Goal: Task Accomplishment & Management: Manage account settings

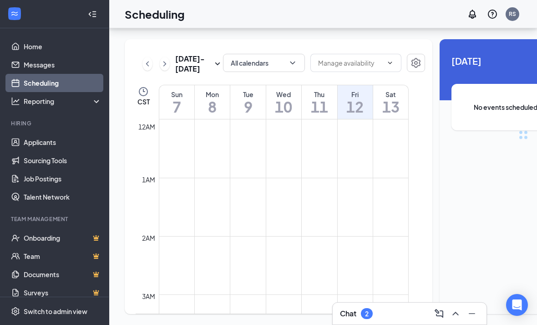
scroll to position [448, 0]
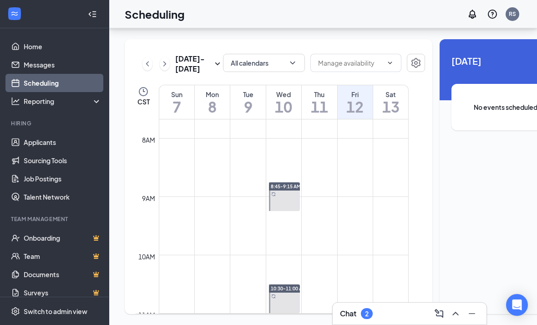
click at [166, 58] on icon "ChevronRight" at bounding box center [164, 63] width 9 height 11
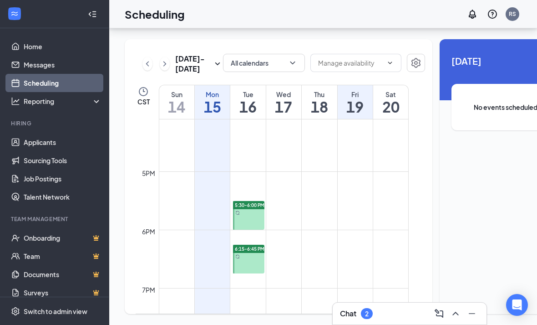
scroll to position [957, 0]
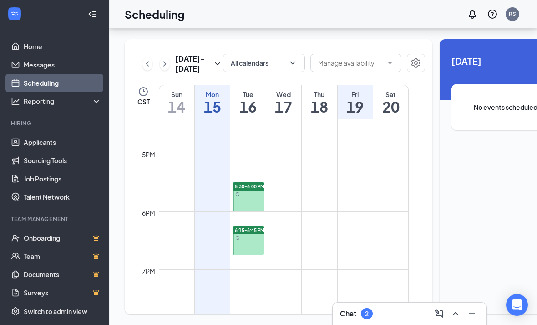
click at [255, 193] on link "5:30-6:00 PM" at bounding box center [248, 196] width 34 height 29
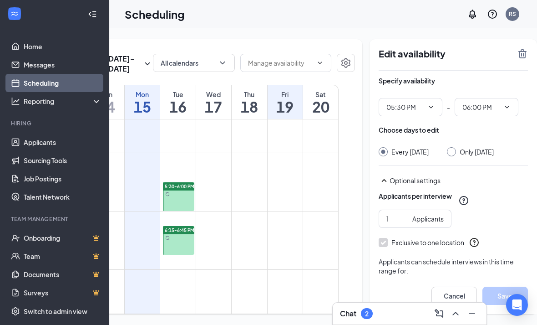
scroll to position [9, 0]
click at [517, 48] on icon "TrashOutline" at bounding box center [522, 53] width 11 height 11
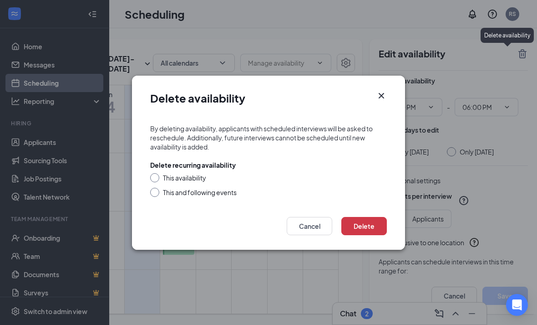
click at [152, 179] on input "This availability" at bounding box center [153, 176] width 6 height 6
radio input "true"
click at [372, 222] on button "Delete" at bounding box center [364, 226] width 46 height 18
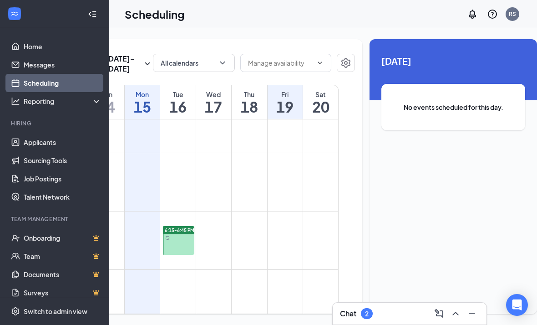
click at [178, 251] on link "6:15-6:45 PM" at bounding box center [178, 239] width 34 height 29
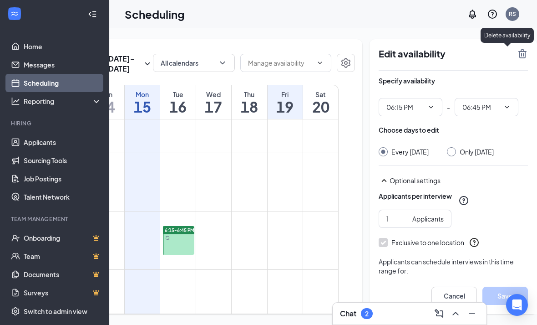
click at [517, 48] on icon "TrashOutline" at bounding box center [522, 53] width 11 height 11
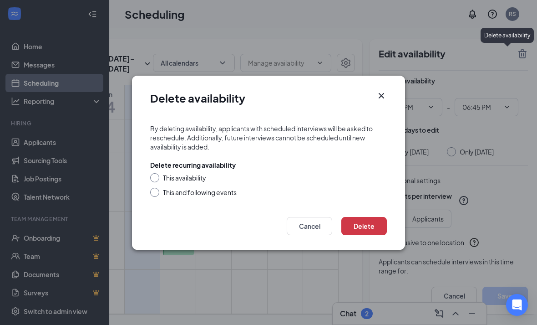
click at [153, 178] on input "This availability" at bounding box center [153, 176] width 6 height 6
radio input "true"
click at [369, 224] on button "Delete" at bounding box center [364, 226] width 46 height 18
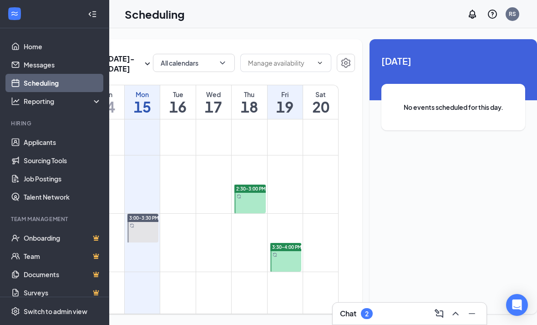
scroll to position [794, 0]
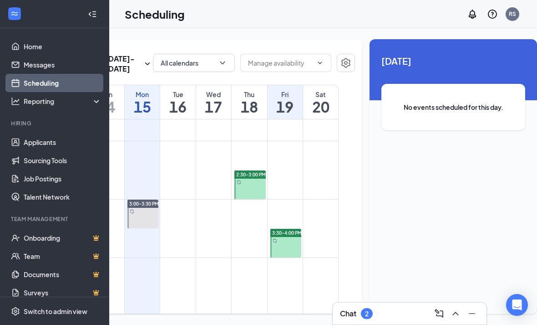
click at [215, 211] on td at bounding box center [214, 206] width 250 height 15
click at [211, 214] on td at bounding box center [214, 206] width 250 height 15
click at [214, 214] on td at bounding box center [214, 206] width 250 height 15
click at [210, 214] on td at bounding box center [214, 206] width 250 height 15
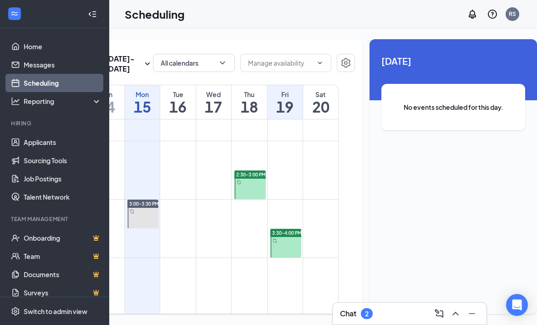
click at [86, 10] on div at bounding box center [92, 14] width 18 height 18
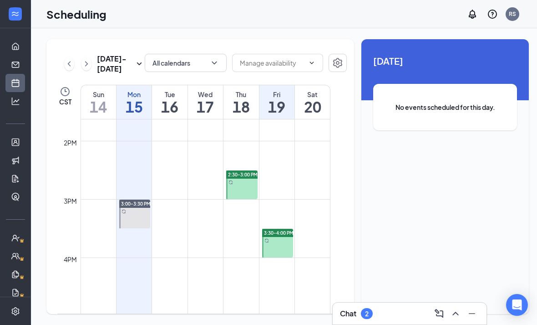
scroll to position [0, 0]
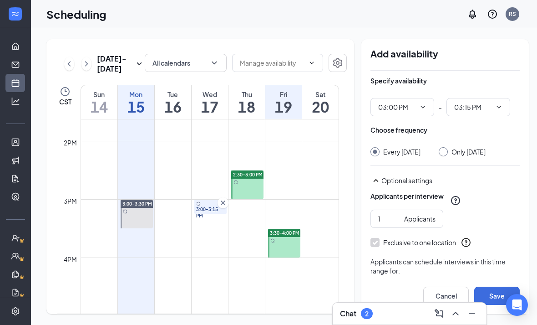
click at [479, 98] on span "03:15 PM" at bounding box center [479, 107] width 64 height 18
click at [473, 102] on input "03:15 PM" at bounding box center [472, 107] width 37 height 10
click at [486, 165] on div "03:30 PM" at bounding box center [485, 170] width 49 height 10
type input "03:30 PM"
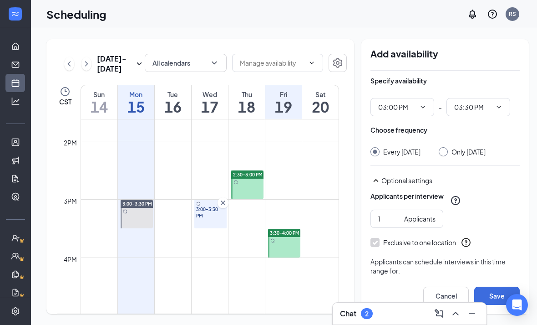
click at [498, 305] on button "Save" at bounding box center [497, 295] width 46 height 18
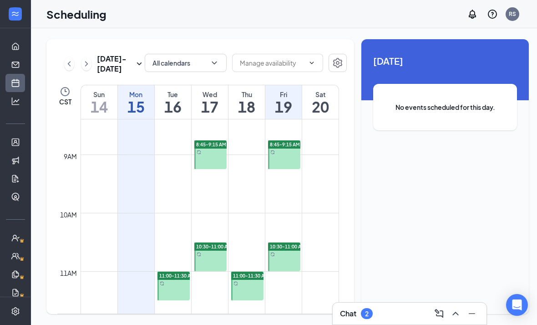
scroll to position [488, 0]
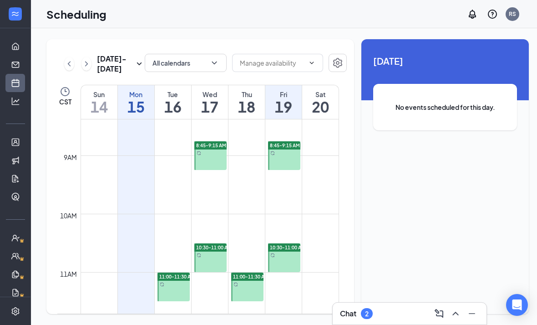
click at [212, 141] on link "8:45-9:15 AM" at bounding box center [210, 155] width 35 height 29
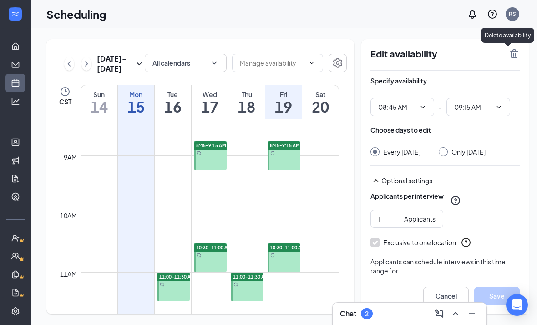
click at [510, 49] on icon "TrashOutline" at bounding box center [514, 53] width 8 height 9
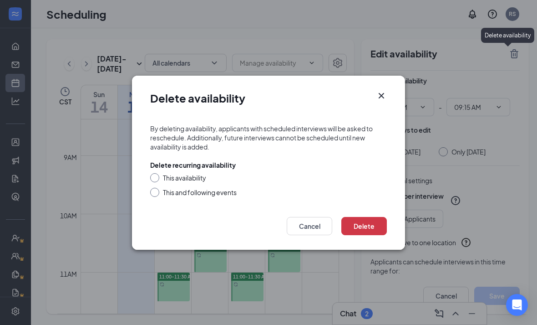
click at [153, 175] on input "This availability" at bounding box center [153, 176] width 6 height 6
radio input "true"
click at [351, 223] on button "Delete" at bounding box center [364, 226] width 46 height 18
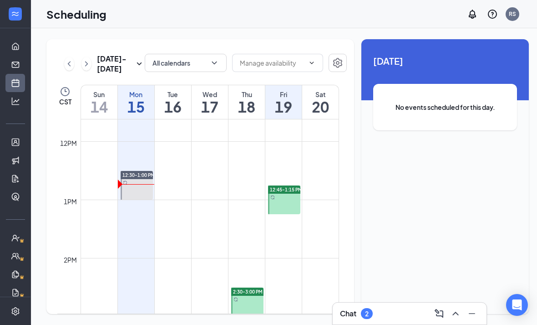
scroll to position [678, 0]
click at [252, 286] on link "2:30-3:00 PM" at bounding box center [246, 300] width 35 height 29
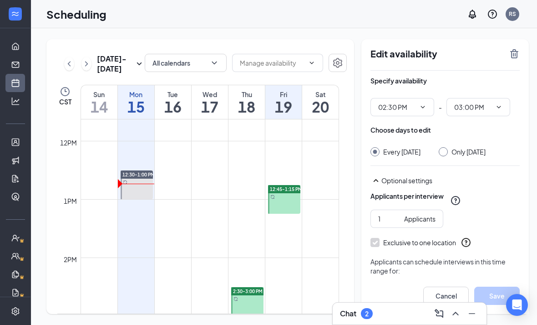
click at [406, 102] on input "02:30 PM" at bounding box center [396, 107] width 37 height 10
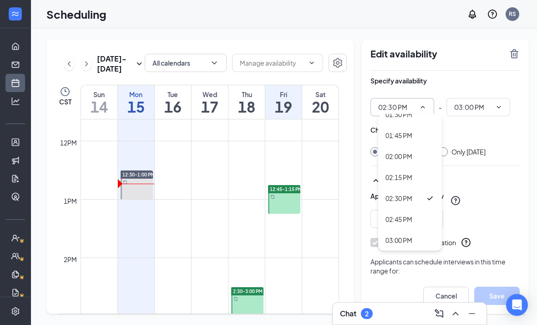
scroll to position [1139, 0]
click at [404, 153] on div "02:00 PM" at bounding box center [399, 158] width 27 height 10
type input "02:00 PM"
type input "02:30 PM"
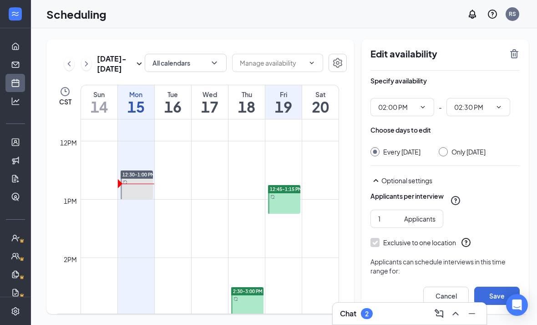
click at [500, 305] on button "Save" at bounding box center [497, 295] width 46 height 18
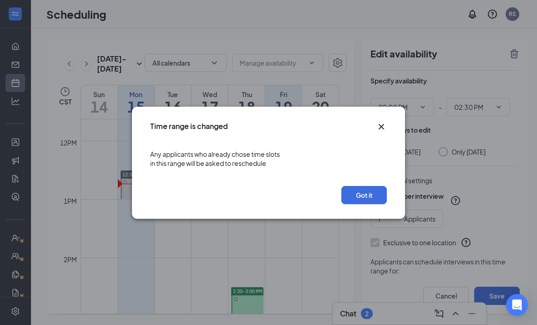
click at [384, 198] on button "Got it" at bounding box center [364, 195] width 46 height 18
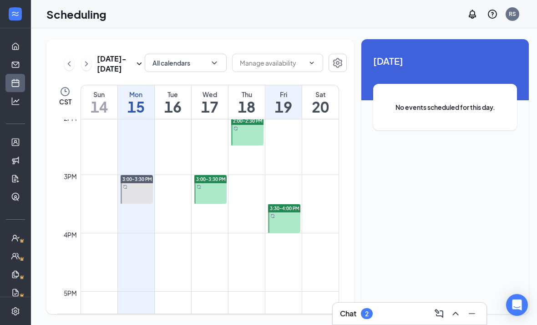
scroll to position [787, 0]
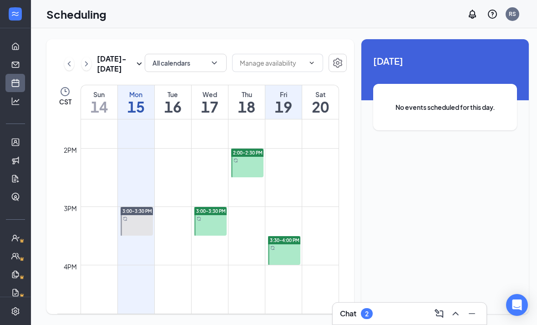
click at [251, 264] on td at bounding box center [210, 271] width 259 height 15
click at [250, 264] on td at bounding box center [210, 271] width 259 height 15
click at [242, 279] on td at bounding box center [210, 286] width 259 height 15
click at [246, 279] on td at bounding box center [210, 286] width 259 height 15
click at [246, 264] on td at bounding box center [210, 271] width 259 height 15
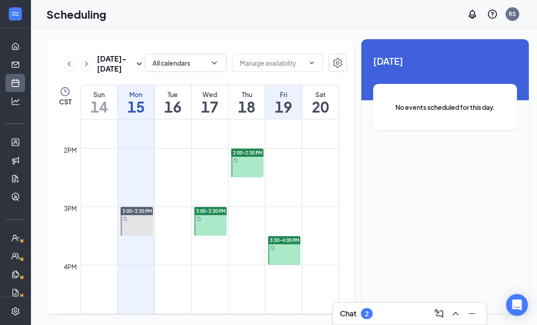
click at [291, 192] on td at bounding box center [210, 199] width 259 height 15
click at [249, 264] on td at bounding box center [210, 271] width 259 height 15
click at [243, 269] on td at bounding box center [210, 271] width 259 height 15
click at [245, 254] on td at bounding box center [210, 257] width 259 height 15
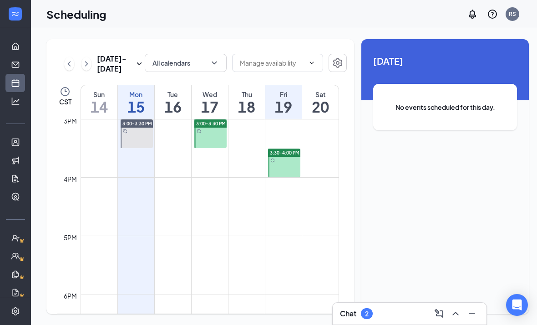
scroll to position [918, 0]
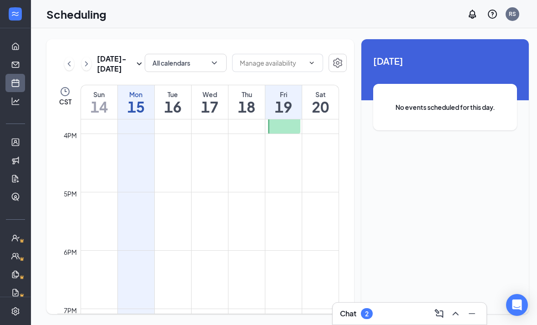
click at [295, 210] on td at bounding box center [210, 213] width 259 height 15
click at [135, 221] on td at bounding box center [210, 228] width 259 height 15
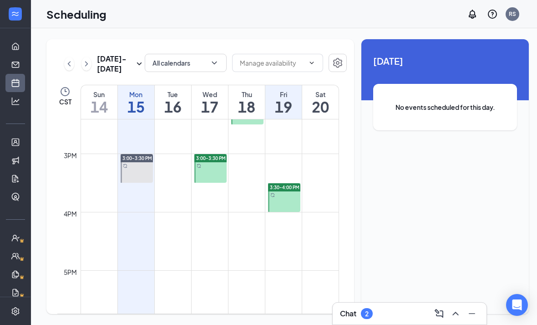
scroll to position [841, 0]
click at [249, 214] on td at bounding box center [210, 218] width 259 height 15
click at [250, 211] on td at bounding box center [210, 218] width 259 height 15
click at [248, 211] on td at bounding box center [210, 218] width 259 height 15
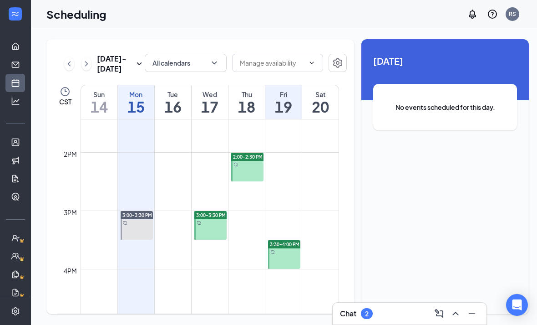
scroll to position [757, 0]
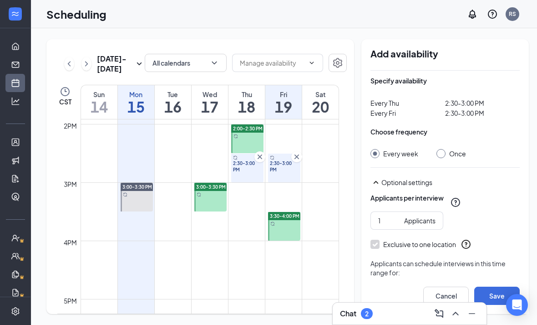
scroll to position [811, 0]
click at [297, 153] on link "2:30-3:00 PM" at bounding box center [283, 167] width 35 height 29
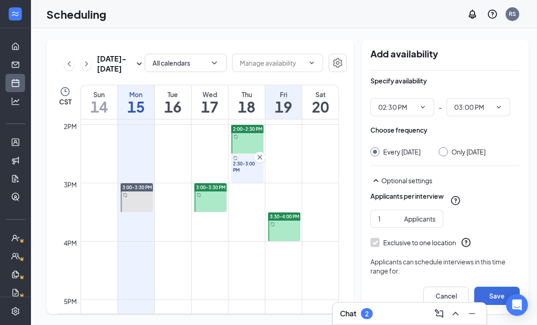
click at [261, 153] on link "2:30-3:00 PM" at bounding box center [246, 167] width 35 height 29
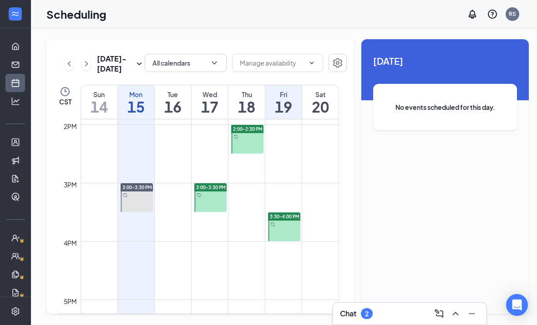
click at [244, 241] on td at bounding box center [210, 248] width 259 height 15
click at [249, 241] on td at bounding box center [210, 248] width 259 height 15
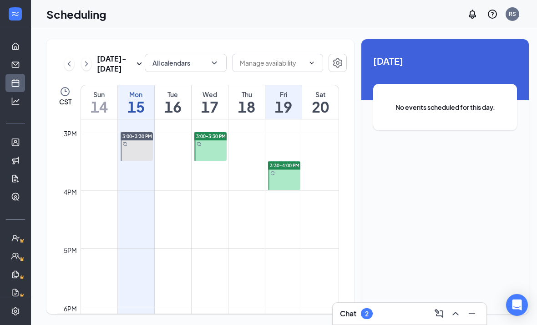
scroll to position [862, 0]
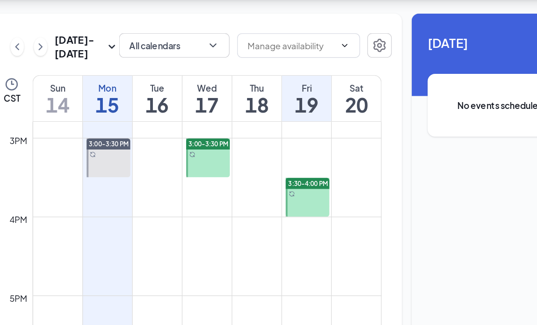
click at [195, 189] on td at bounding box center [210, 196] width 259 height 15
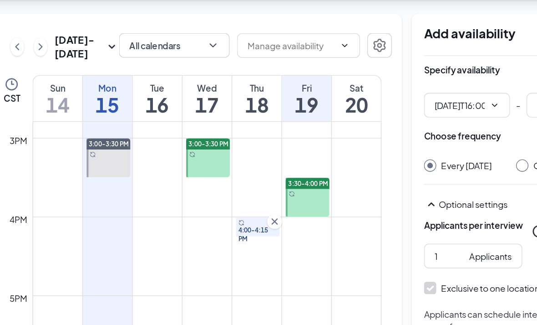
type input "04:00 PM"
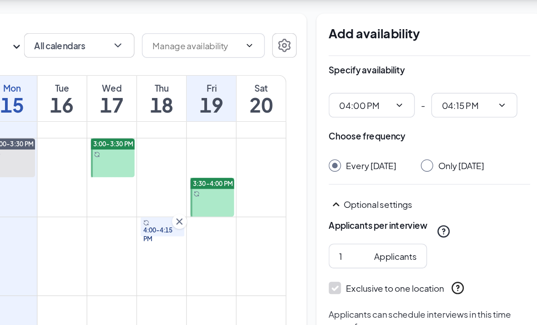
click at [454, 102] on input "04:15 PM" at bounding box center [472, 107] width 37 height 10
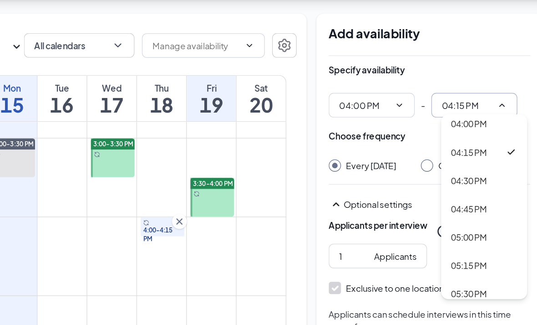
scroll to position [1295, 0]
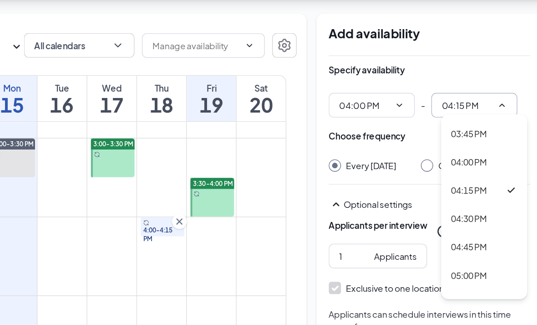
click at [461, 186] on div "04:30 PM" at bounding box center [485, 191] width 49 height 10
type input "04:30 PM"
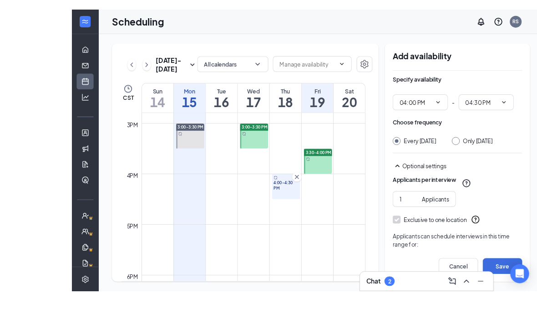
scroll to position [26, 0]
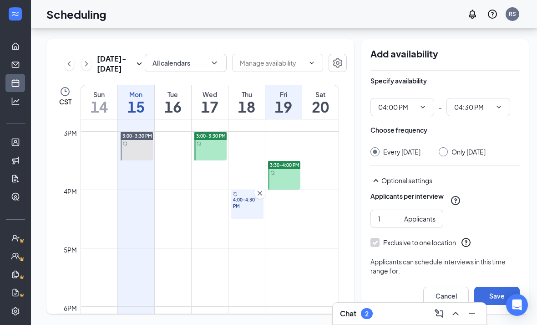
click at [495, 300] on button "Save" at bounding box center [497, 295] width 46 height 18
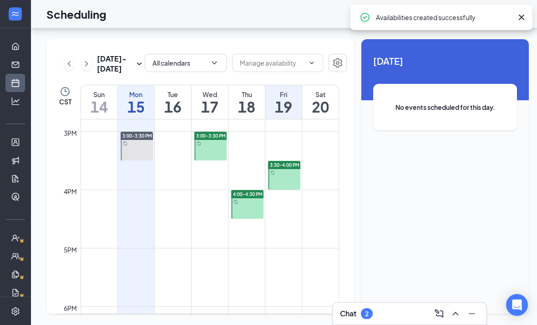
click at [250, 189] on link "4:00-4:30 PM" at bounding box center [246, 203] width 35 height 29
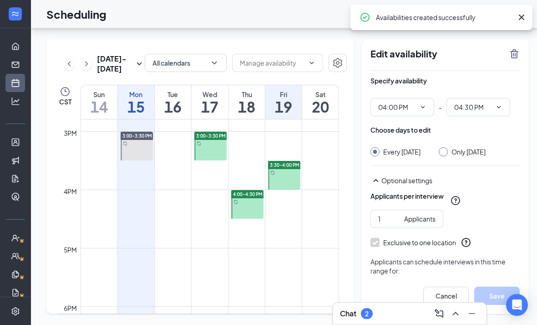
click at [404, 102] on input "04:00 PM" at bounding box center [396, 107] width 37 height 10
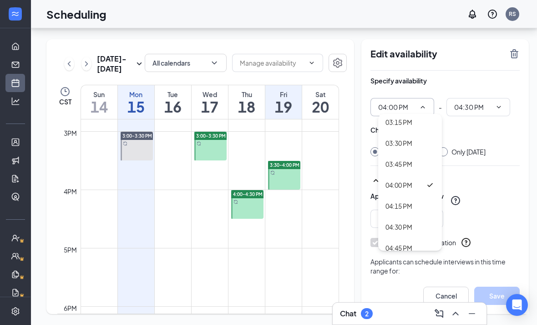
scroll to position [1284, 0]
click at [405, 218] on div "04:30 PM" at bounding box center [399, 223] width 27 height 10
type input "04:30 PM"
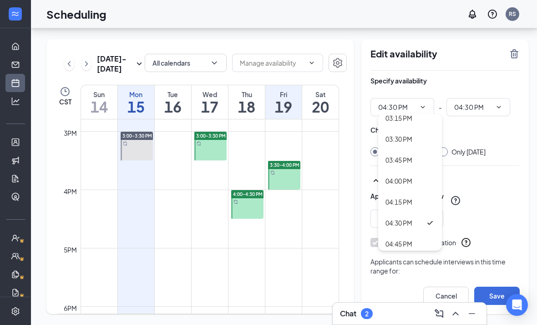
type input "05:00 PM"
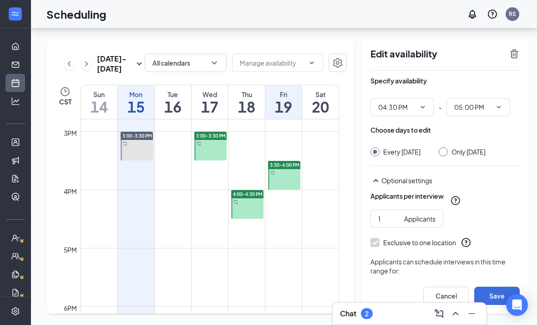
click at [496, 295] on button "Save" at bounding box center [497, 295] width 46 height 18
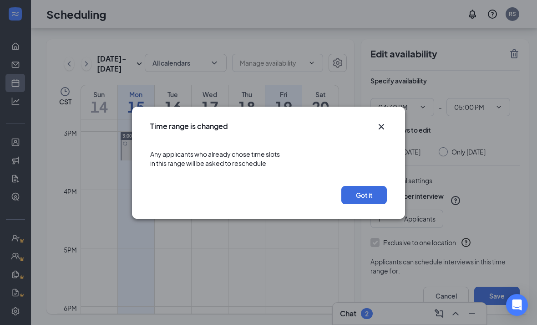
click at [376, 197] on button "Got it" at bounding box center [364, 195] width 46 height 18
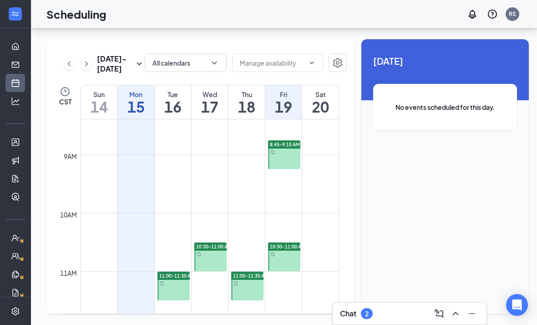
scroll to position [490, 0]
click at [291, 241] on link "10:30-11:00 AM" at bounding box center [283, 255] width 35 height 29
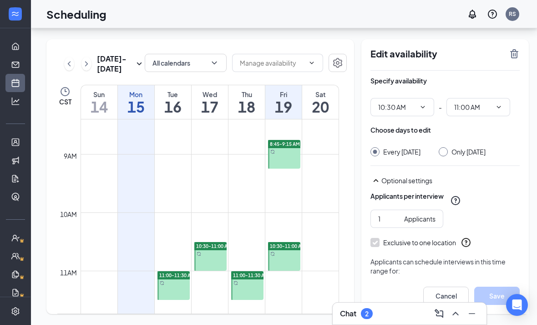
click at [394, 102] on input "10:30 AM" at bounding box center [396, 107] width 37 height 10
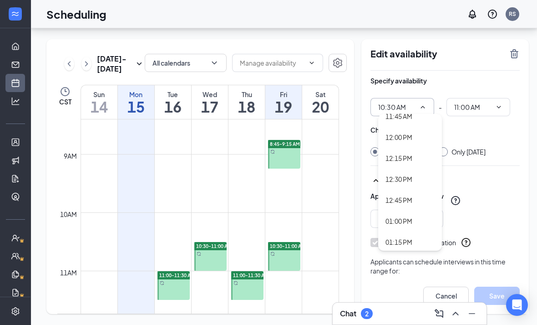
scroll to position [979, 0]
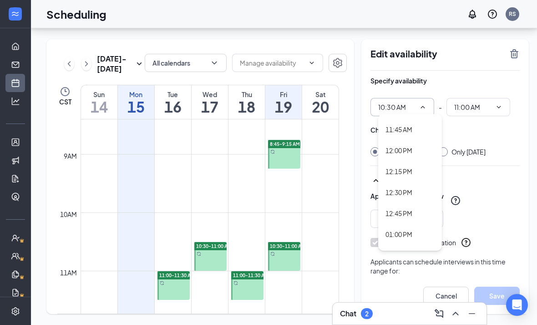
click at [411, 145] on div "12:00 PM" at bounding box center [410, 150] width 49 height 10
type input "12:00 PM"
type input "12:30 PM"
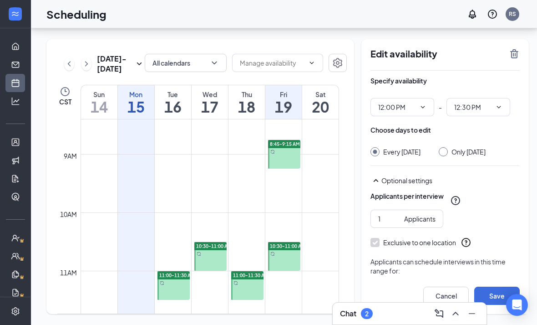
click at [488, 297] on button "Save" at bounding box center [497, 295] width 46 height 18
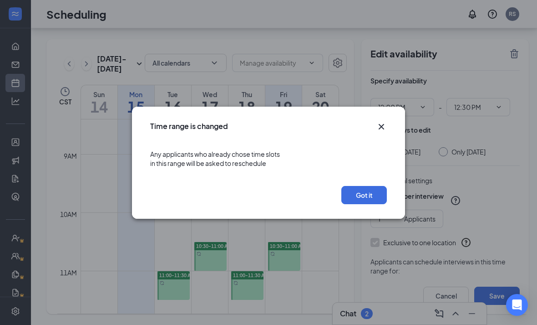
click at [375, 203] on button "Got it" at bounding box center [364, 195] width 46 height 18
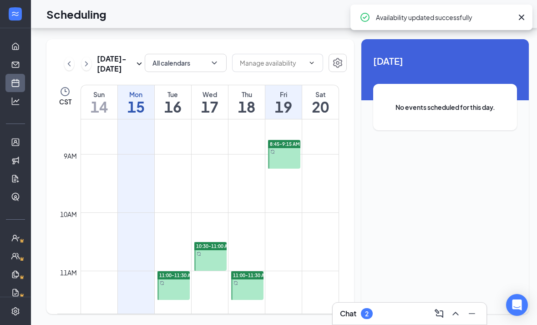
click at [89, 58] on icon "ChevronRight" at bounding box center [86, 63] width 9 height 11
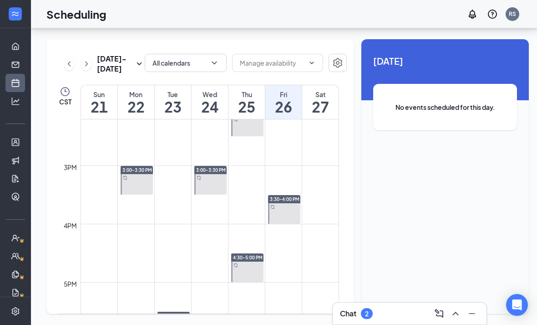
scroll to position [827, 0]
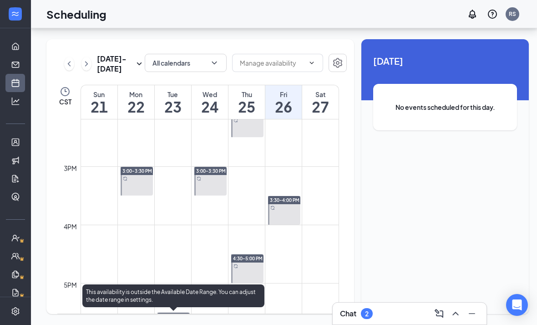
click at [176, 312] on link "5:30-6:00 PM" at bounding box center [173, 326] width 35 height 29
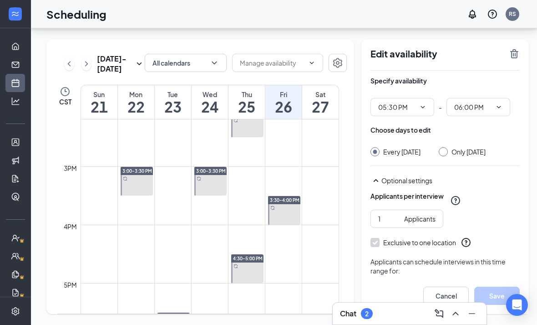
click at [417, 98] on span "05:30 PM" at bounding box center [403, 107] width 64 height 18
click at [405, 102] on input "05:30 PM" at bounding box center [396, 107] width 37 height 10
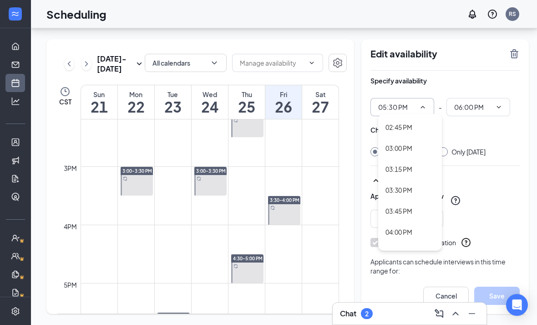
scroll to position [1225, 0]
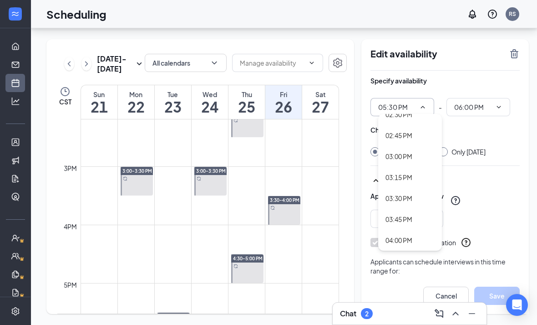
click at [408, 151] on div "03:00 PM" at bounding box center [410, 156] width 49 height 10
type input "03:00 PM"
type input "03:30 PM"
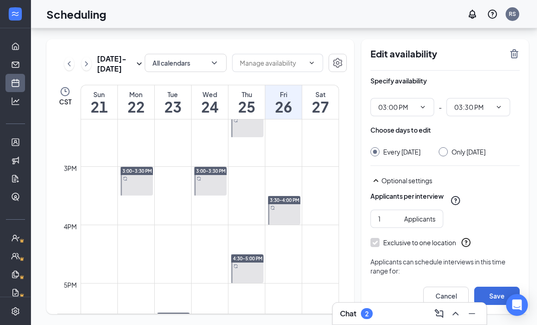
click at [494, 294] on button "Save" at bounding box center [497, 295] width 46 height 18
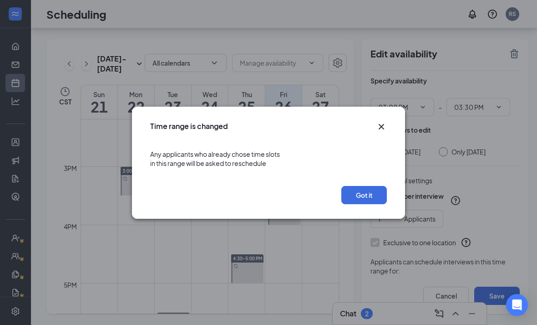
click at [380, 193] on button "Got it" at bounding box center [364, 195] width 46 height 18
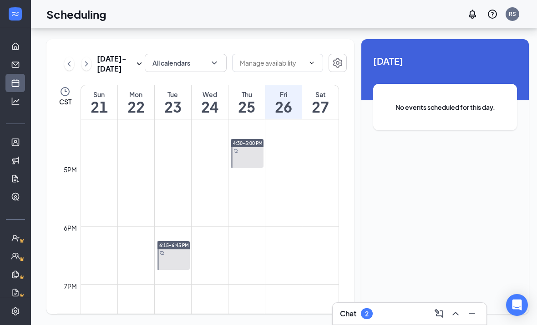
scroll to position [963, 0]
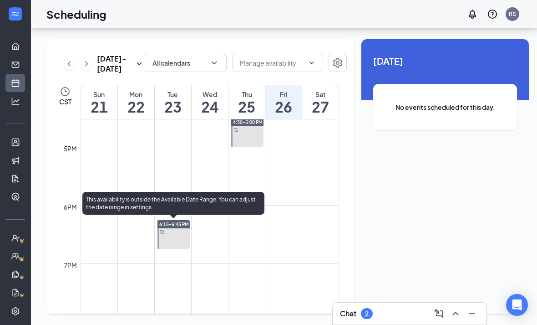
click at [181, 219] on link "6:15-6:45 PM" at bounding box center [173, 233] width 35 height 29
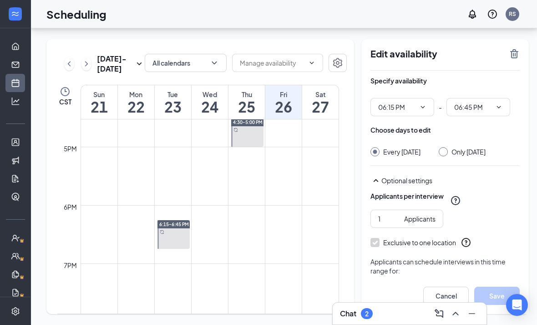
click at [402, 98] on span "06:15 PM" at bounding box center [403, 107] width 64 height 18
click at [403, 102] on input "06:15 PM" at bounding box center [396, 107] width 37 height 10
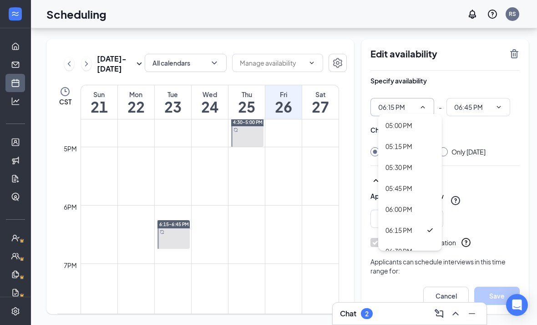
scroll to position [1407, 0]
click at [416, 137] on div "05:00 PM" at bounding box center [410, 142] width 49 height 10
type input "05:00 PM"
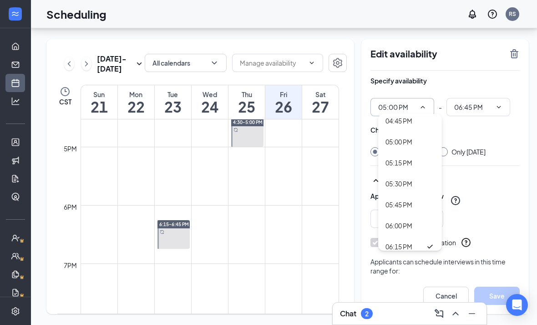
type input "05:30 PM"
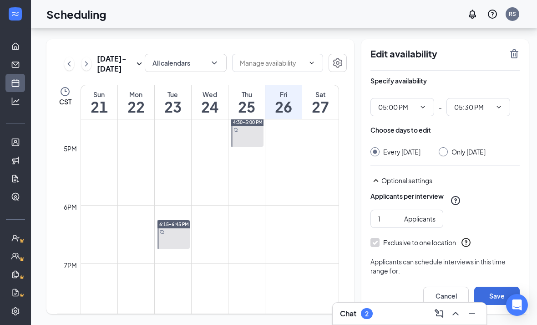
click at [492, 293] on button "Save" at bounding box center [497, 295] width 46 height 18
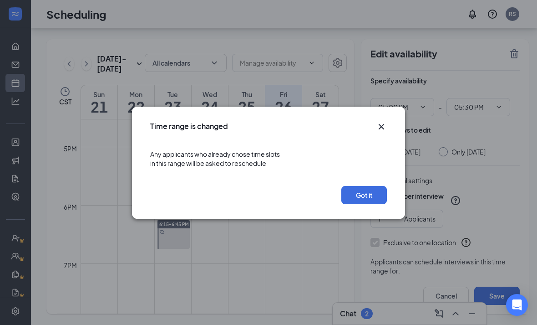
click at [375, 194] on button "Got it" at bounding box center [364, 195] width 46 height 18
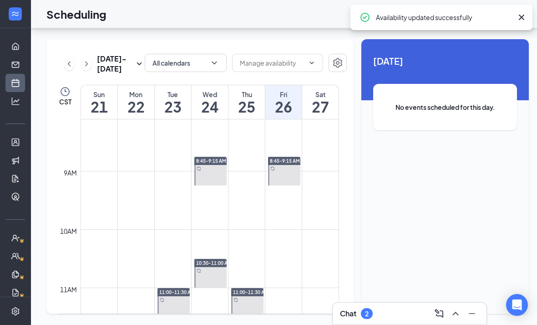
scroll to position [423, 0]
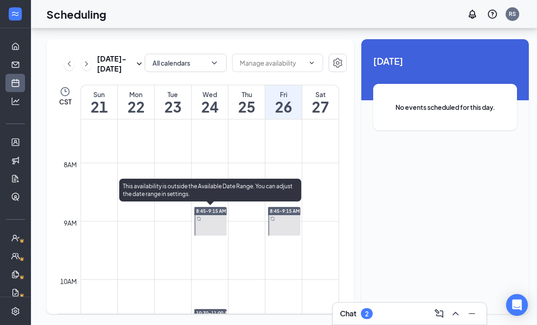
click at [223, 206] on link "8:45-9:15 AM" at bounding box center [210, 220] width 35 height 29
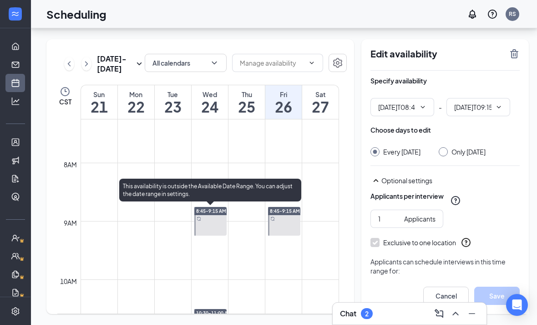
type input "08:45 AM"
type input "09:15 AM"
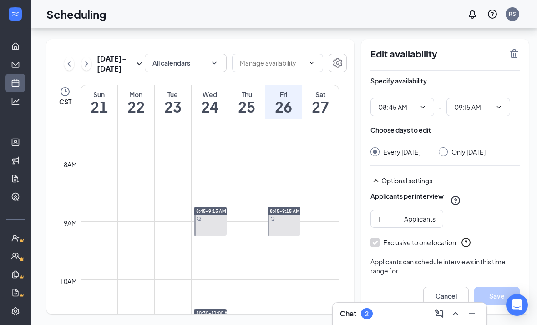
scroll to position [5, 0]
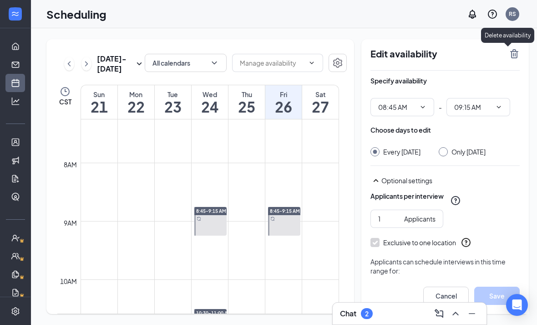
click at [509, 49] on icon "TrashOutline" at bounding box center [514, 53] width 11 height 11
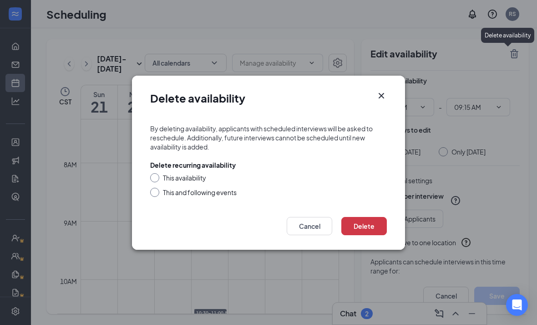
click at [153, 174] on input "This availability" at bounding box center [153, 176] width 6 height 6
radio input "true"
click at [374, 223] on button "Delete" at bounding box center [364, 226] width 46 height 18
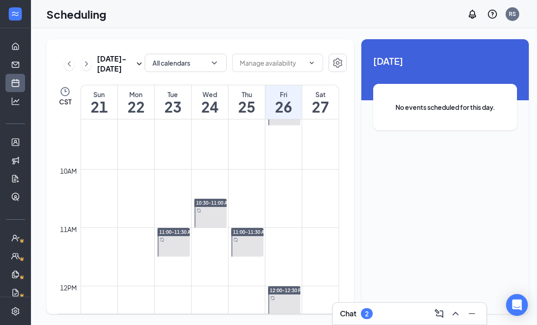
scroll to position [534, 0]
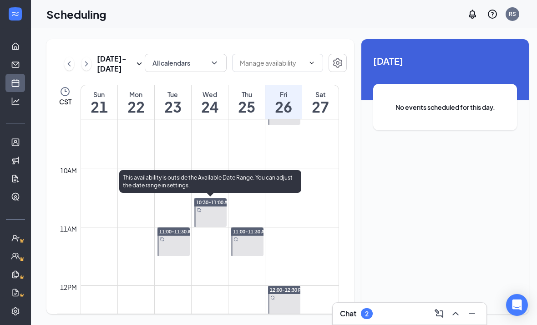
click at [214, 207] on link "10:30-11:00 AM" at bounding box center [210, 212] width 35 height 29
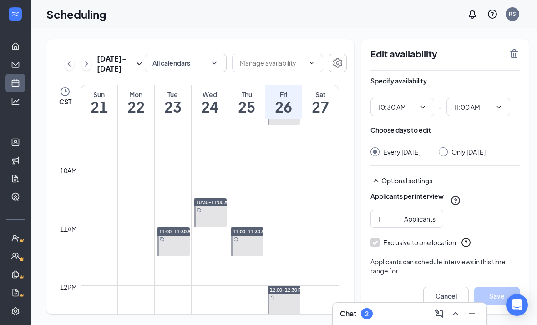
click at [405, 102] on input "10:30 AM" at bounding box center [396, 107] width 37 height 10
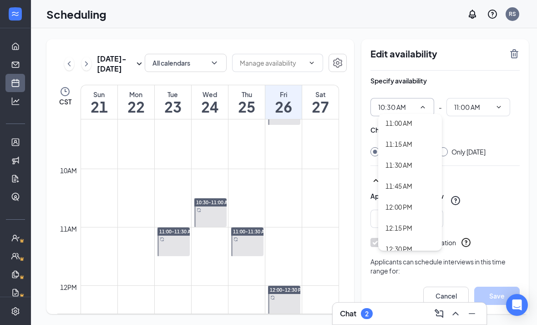
scroll to position [884, 0]
click at [405, 199] on div "11:30 AM" at bounding box center [399, 203] width 27 height 10
type input "11:30 AM"
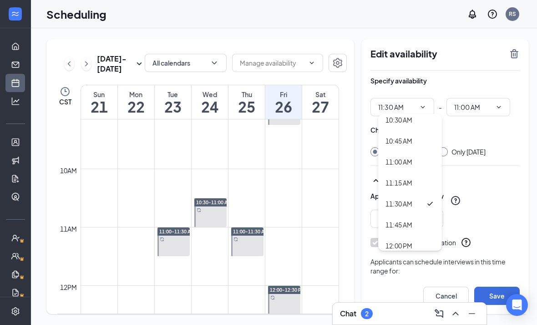
type input "12:00 PM"
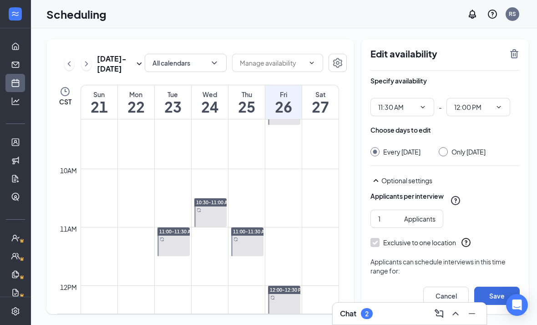
click at [498, 305] on button "Save" at bounding box center [497, 295] width 46 height 18
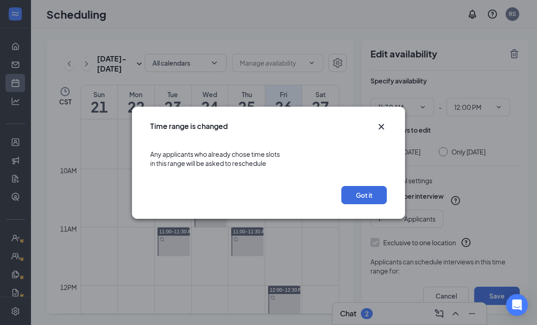
click at [370, 199] on button "Got it" at bounding box center [364, 195] width 46 height 18
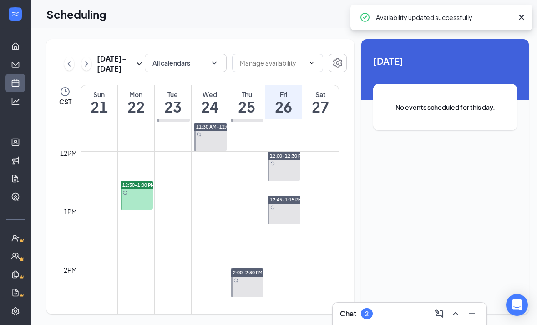
scroll to position [692, 0]
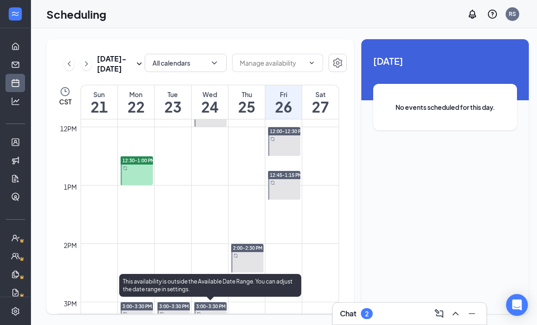
click at [214, 305] on link "3:00-3:30 PM" at bounding box center [210, 315] width 35 height 29
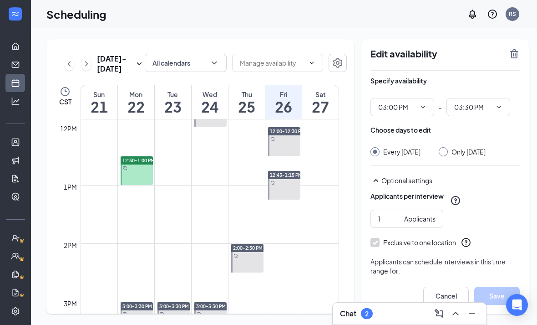
click at [407, 102] on input "03:00 PM" at bounding box center [396, 107] width 37 height 10
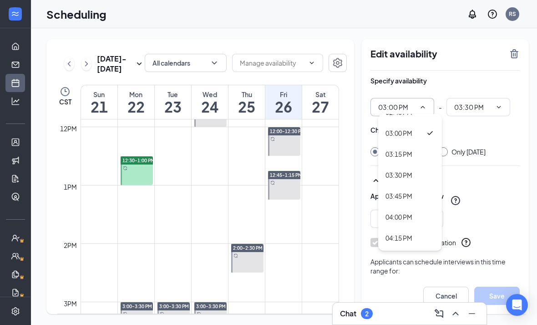
scroll to position [1248, 0]
click at [400, 173] on div "03:30 PM" at bounding box center [399, 174] width 27 height 10
type input "03:30 PM"
type input "04:00 PM"
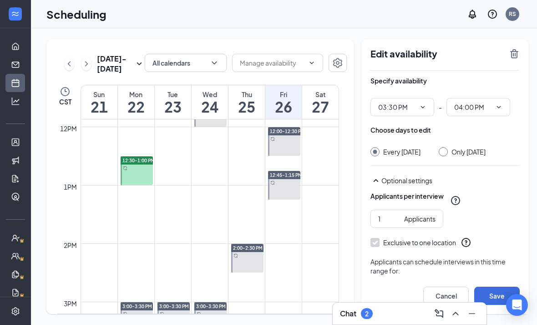
click at [501, 305] on button "Save" at bounding box center [497, 295] width 46 height 18
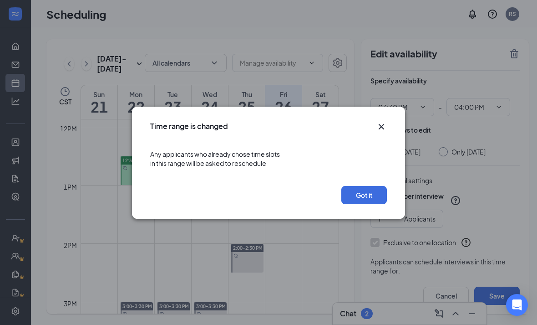
click at [368, 192] on button "Got it" at bounding box center [364, 195] width 46 height 18
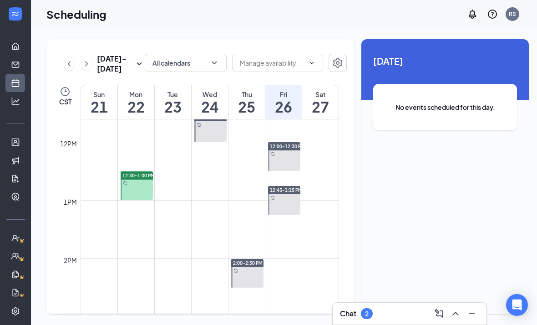
scroll to position [678, 0]
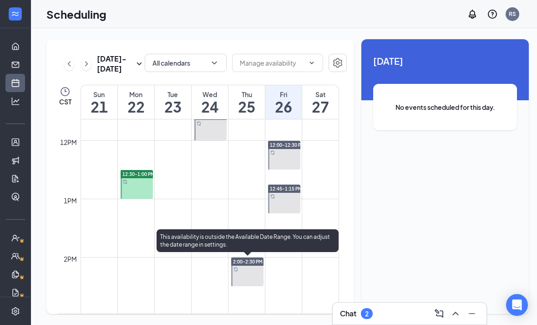
click at [259, 275] on link "2:00-2:30 PM" at bounding box center [246, 271] width 35 height 29
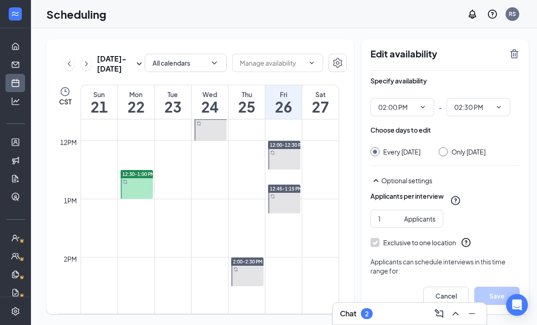
click at [403, 103] on input "02:00 PM" at bounding box center [396, 107] width 37 height 10
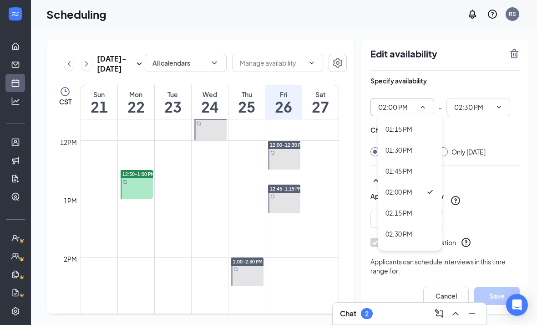
scroll to position [1106, 0]
click at [406, 233] on div "02:30 PM" at bounding box center [410, 233] width 64 height 21
type input "02:30 PM"
type input "03:00 PM"
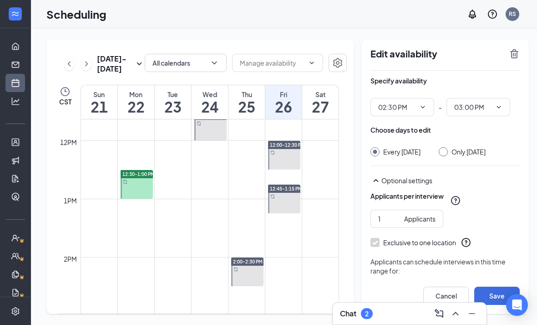
click at [500, 305] on button "Save" at bounding box center [497, 295] width 46 height 18
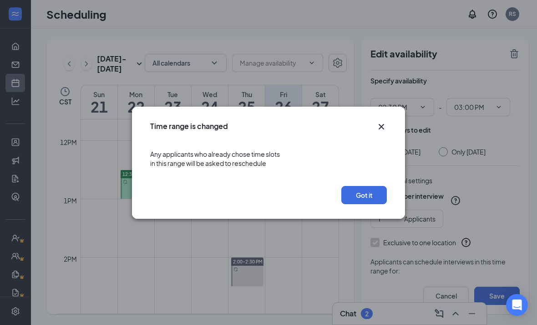
click at [368, 196] on button "Got it" at bounding box center [364, 195] width 46 height 18
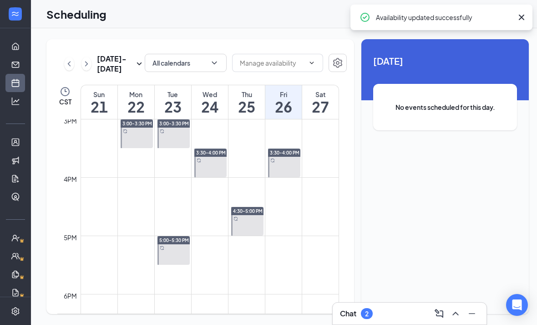
scroll to position [893, 0]
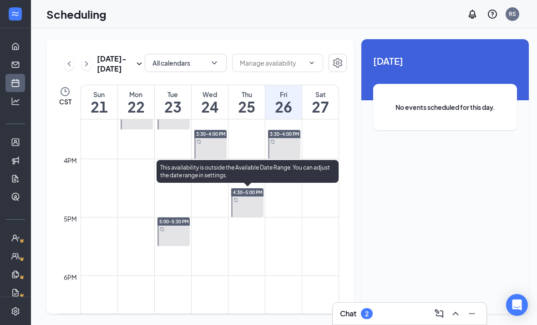
click at [250, 203] on link "4:30-5:00 PM" at bounding box center [246, 202] width 35 height 29
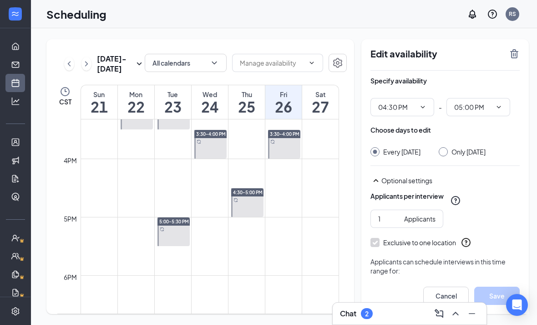
click at [405, 102] on input "04:30 PM" at bounding box center [396, 107] width 37 height 10
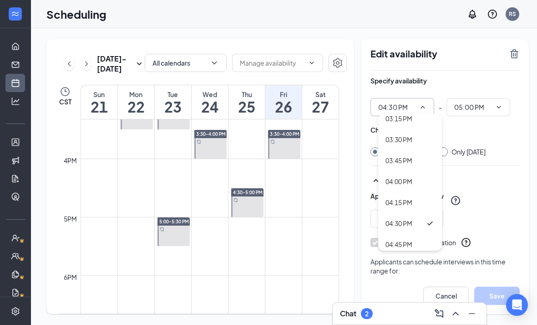
scroll to position [1273, 0]
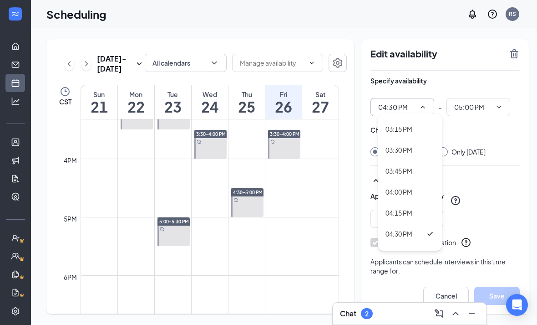
click at [414, 148] on div "03:30 PM" at bounding box center [410, 150] width 49 height 10
type input "03:30 PM"
type input "04:00 PM"
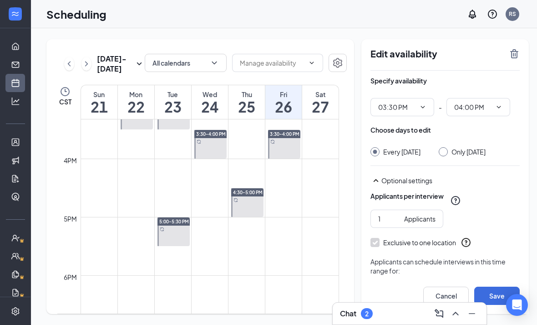
click at [498, 305] on button "Save" at bounding box center [497, 295] width 46 height 18
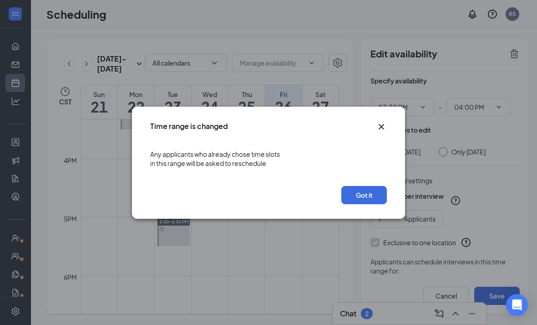
click at [374, 199] on button "Got it" at bounding box center [364, 195] width 46 height 18
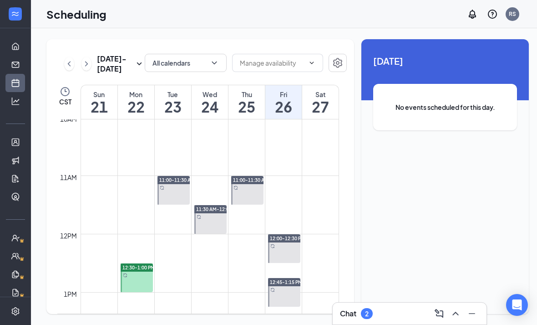
scroll to position [586, 0]
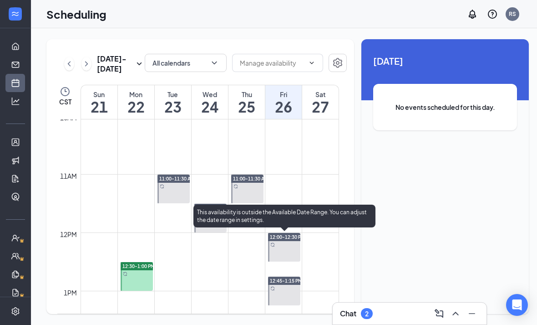
click at [289, 243] on link "12:00-12:30 PM" at bounding box center [283, 246] width 35 height 29
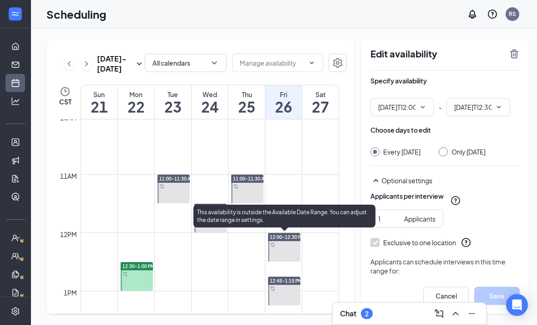
type input "12:00 PM"
type input "12:30 PM"
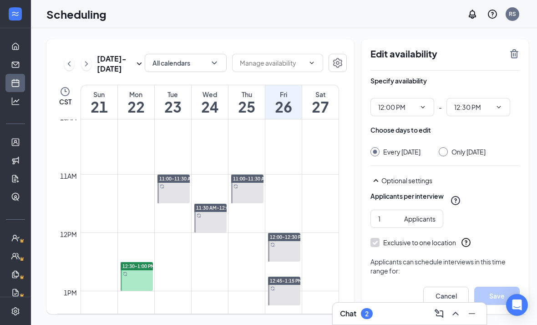
click at [406, 106] on input "12:00 PM" at bounding box center [396, 107] width 37 height 10
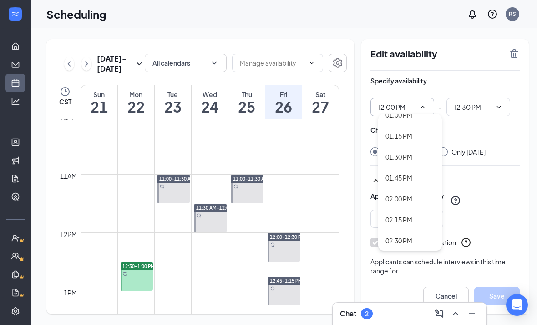
scroll to position [1110, 0]
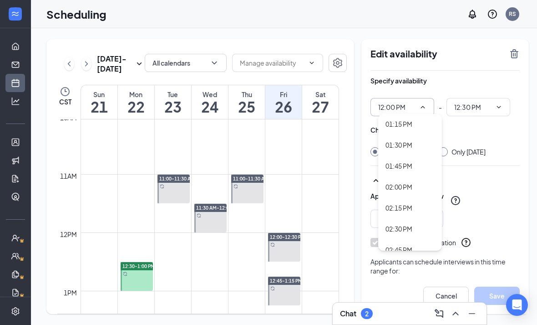
click at [412, 183] on div "02:00 PM" at bounding box center [410, 187] width 49 height 10
type input "02:00 PM"
type input "02:30 PM"
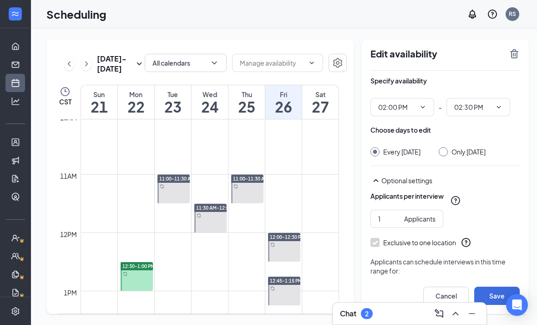
click at [503, 305] on button "Save" at bounding box center [497, 295] width 46 height 18
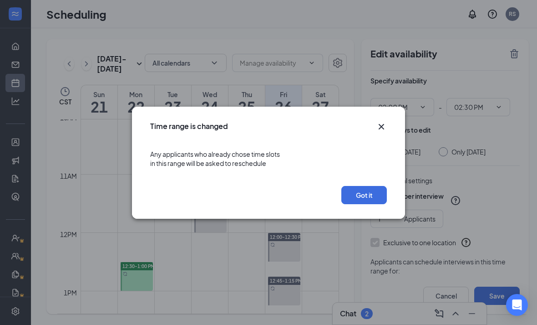
click at [371, 196] on button "Got it" at bounding box center [364, 195] width 46 height 18
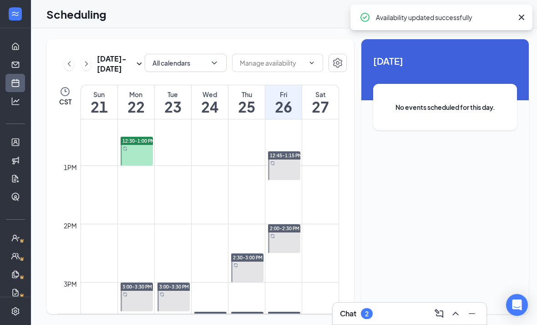
scroll to position [730, 0]
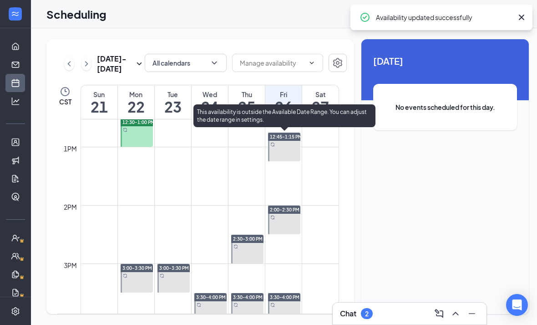
click at [297, 140] on link "12:45-1:15 PM" at bounding box center [283, 146] width 35 height 29
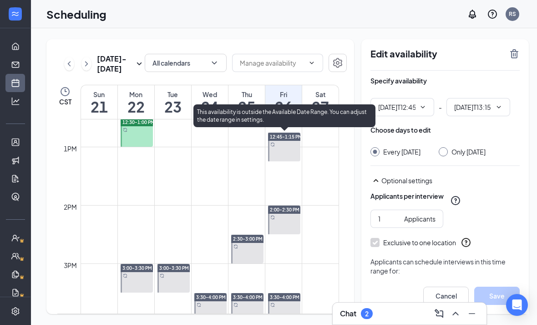
type input "12:45 PM"
type input "01:15 PM"
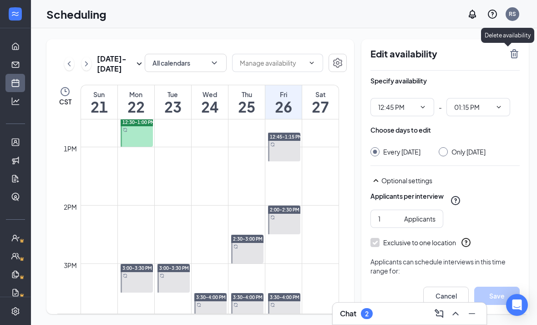
click at [510, 50] on icon "TrashOutline" at bounding box center [514, 53] width 8 height 9
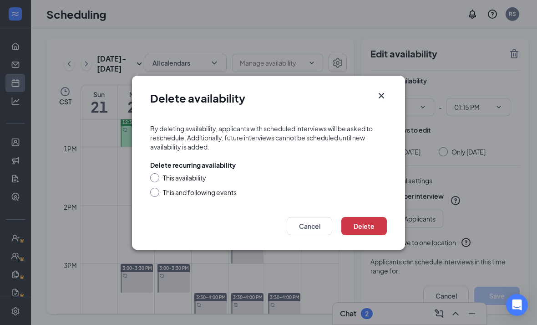
click at [151, 180] on div at bounding box center [154, 177] width 9 height 9
click at [155, 178] on input "This availability" at bounding box center [153, 176] width 6 height 6
radio input "true"
click at [371, 224] on button "Delete" at bounding box center [364, 226] width 46 height 18
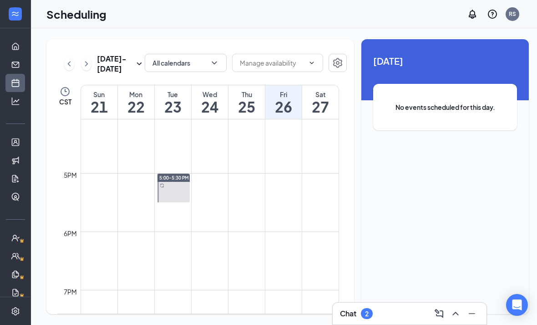
scroll to position [946, 0]
